Goal: Information Seeking & Learning: Find specific fact

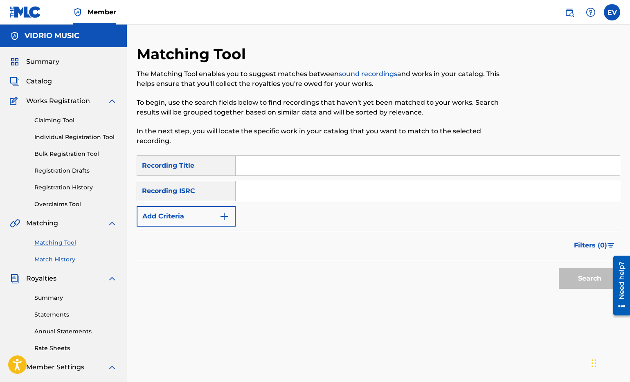
click at [52, 256] on link "Match History" at bounding box center [75, 259] width 83 height 9
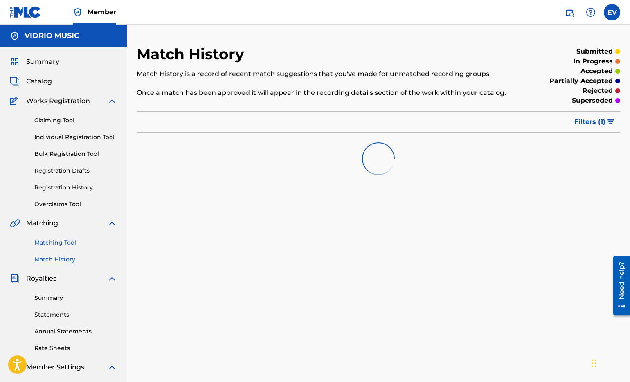
click at [52, 240] on link "Matching Tool" at bounding box center [75, 242] width 83 height 9
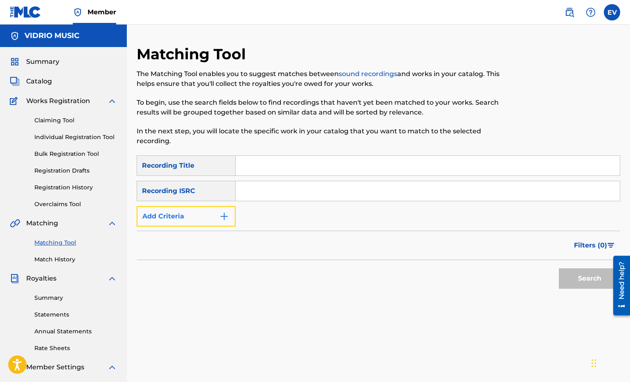
click at [227, 218] on img "Search Form" at bounding box center [224, 216] width 10 height 10
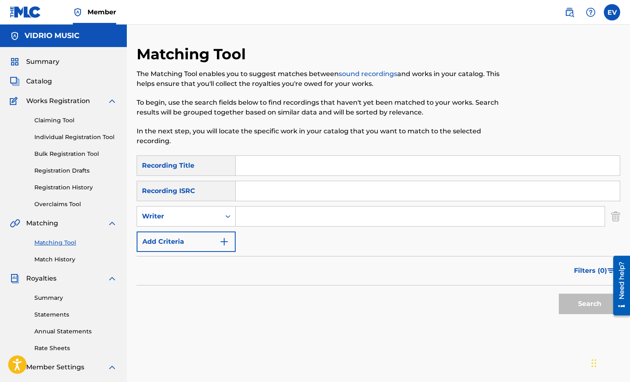
click at [263, 217] on input "Search Form" at bounding box center [420, 217] width 369 height 20
type input "[PERSON_NAME]"
click at [589, 305] on button "Search" at bounding box center [589, 304] width 61 height 20
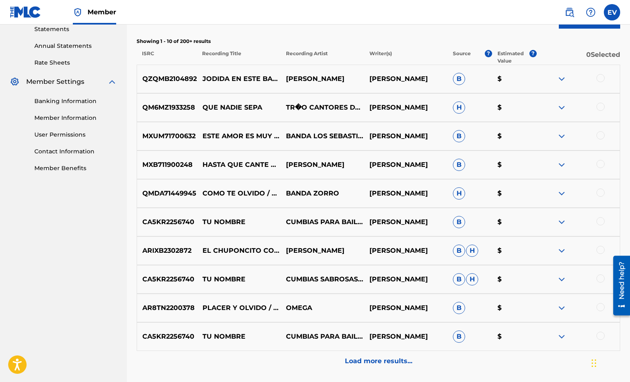
scroll to position [355, 0]
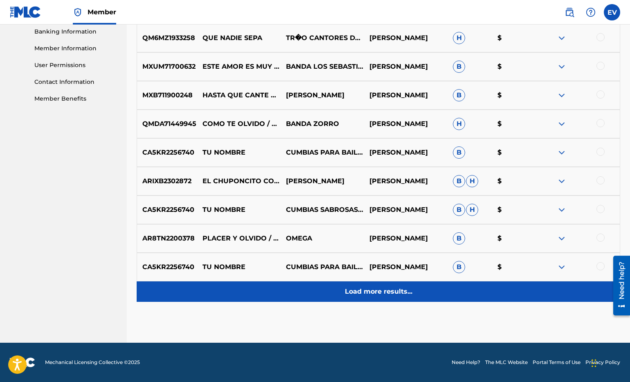
click at [375, 295] on p "Load more results..." at bounding box center [378, 292] width 67 height 10
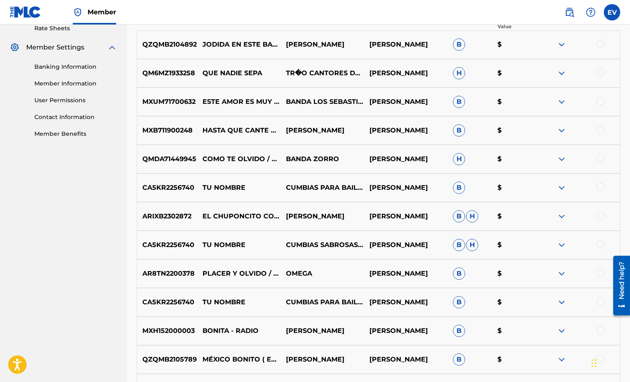
scroll to position [166, 0]
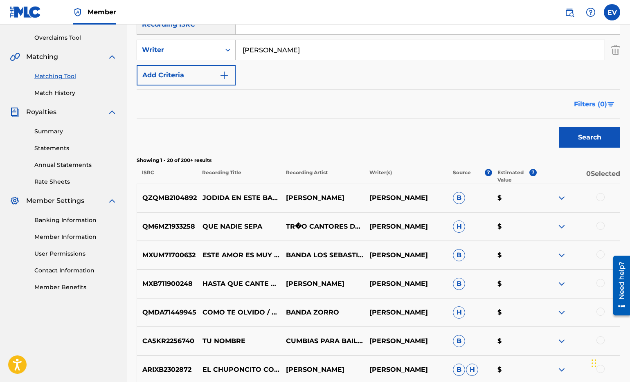
click at [574, 107] on button "Filters ( 0 )" at bounding box center [594, 104] width 51 height 20
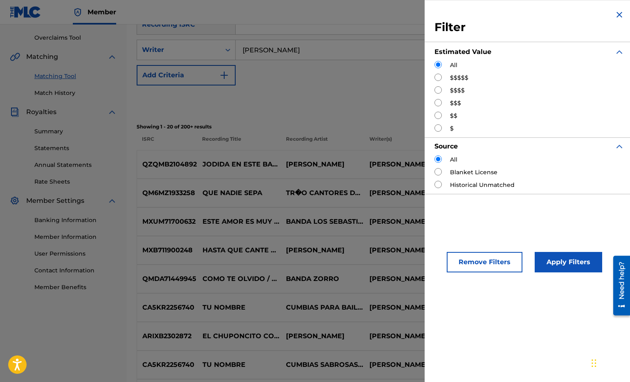
click at [439, 76] on input "Search Form" at bounding box center [437, 77] width 7 height 7
radio input "true"
click at [577, 259] on button "Apply Filters" at bounding box center [567, 262] width 67 height 20
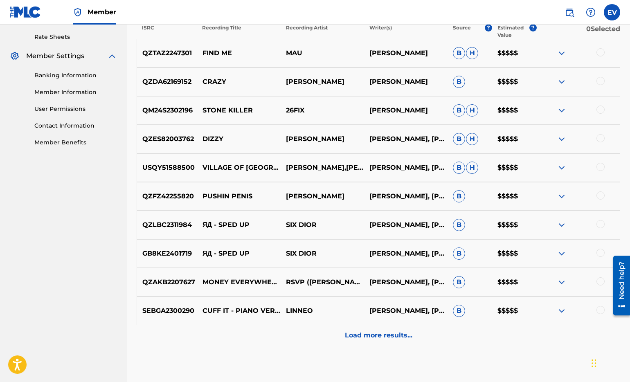
scroll to position [355, 0]
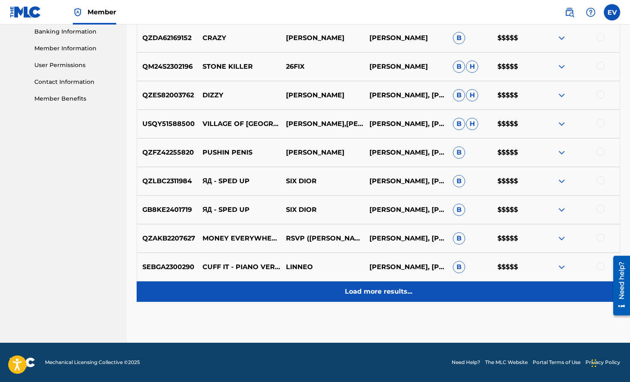
click at [367, 287] on p "Load more results..." at bounding box center [378, 292] width 67 height 10
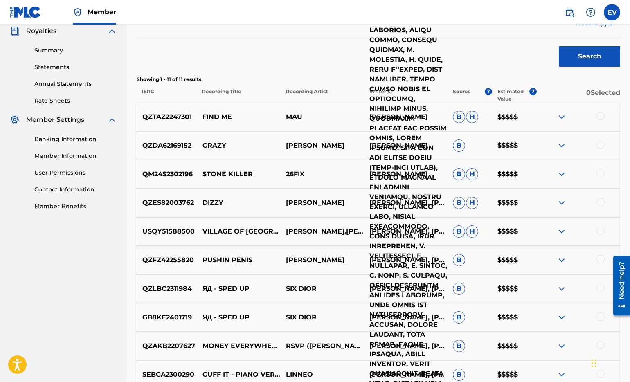
scroll to position [0, 0]
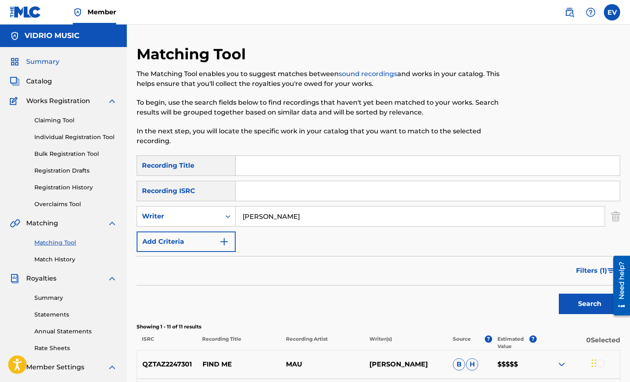
click at [43, 63] on span "Summary" at bounding box center [42, 62] width 33 height 10
